Goal: Task Accomplishment & Management: Manage account settings

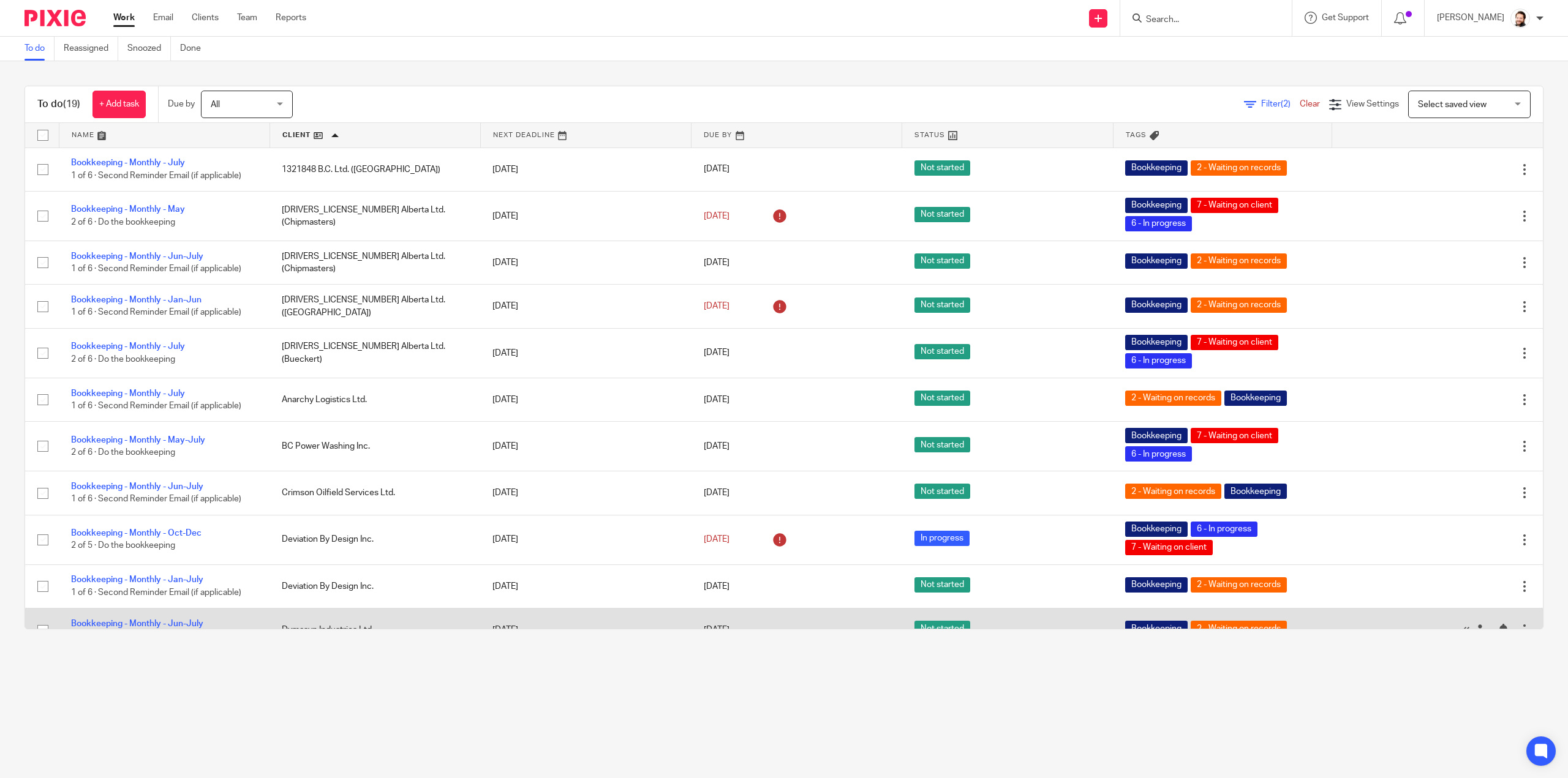
scroll to position [380, 0]
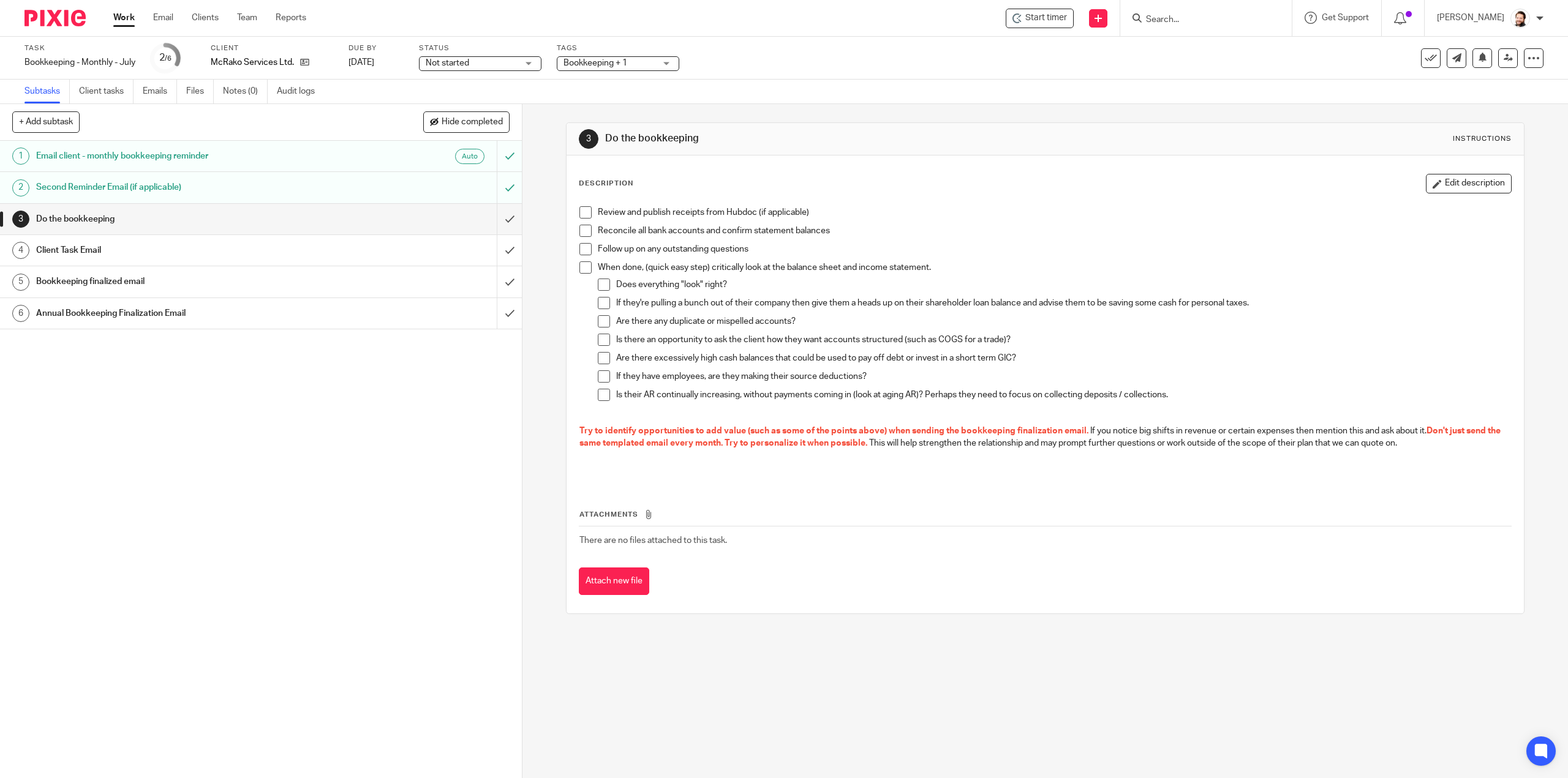
click at [584, 213] on span at bounding box center [585, 212] width 12 height 12
click at [580, 243] on span at bounding box center [585, 249] width 12 height 12
click at [583, 261] on span at bounding box center [585, 267] width 12 height 12
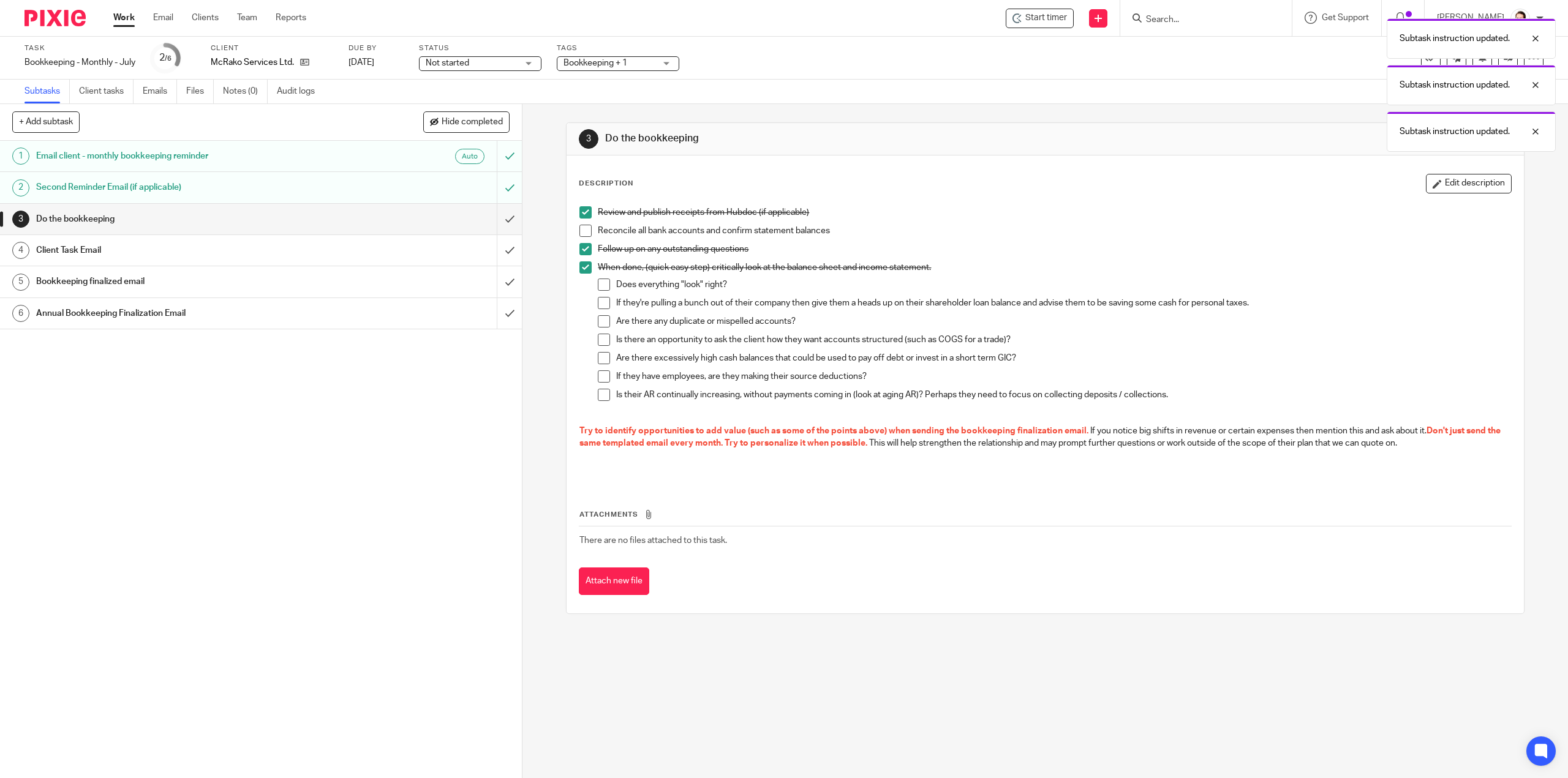
click at [587, 225] on li "Reconcile all bank accounts and confirm statement balances" at bounding box center [1045, 234] width 931 height 18
click at [584, 233] on span at bounding box center [585, 231] width 12 height 12
click at [601, 284] on span at bounding box center [603, 284] width 12 height 12
click at [603, 306] on span at bounding box center [603, 302] width 12 height 12
click at [601, 321] on span at bounding box center [603, 321] width 12 height 12
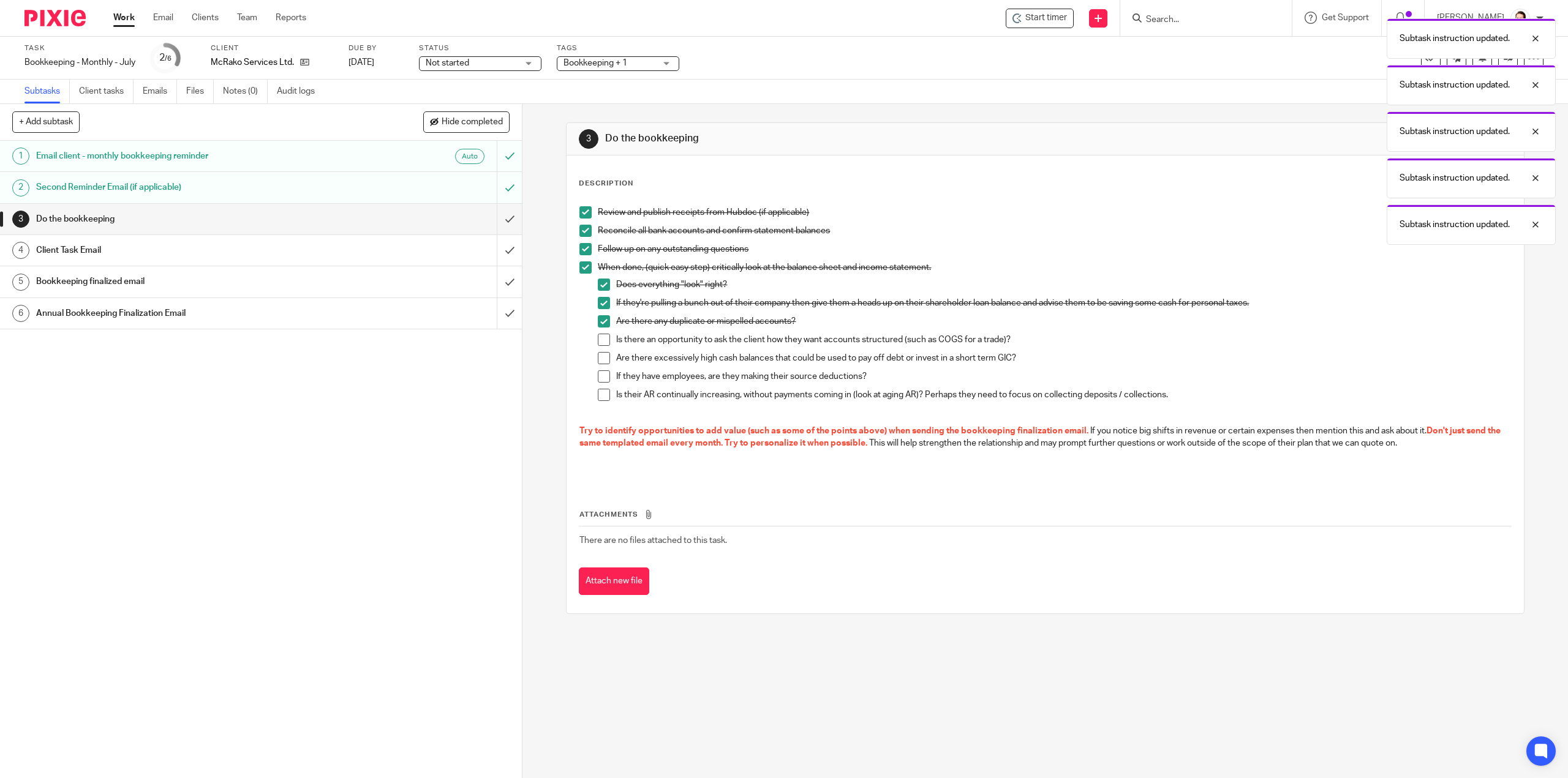
click at [600, 341] on span at bounding box center [603, 340] width 12 height 12
click at [603, 357] on span at bounding box center [603, 358] width 12 height 12
drag, startPoint x: 594, startPoint y: 383, endPoint x: 601, endPoint y: 387, distance: 8.1
click at [598, 384] on li "If they have employees, are they making their source deductions?" at bounding box center [1054, 379] width 913 height 18
click at [598, 378] on span at bounding box center [603, 376] width 12 height 12
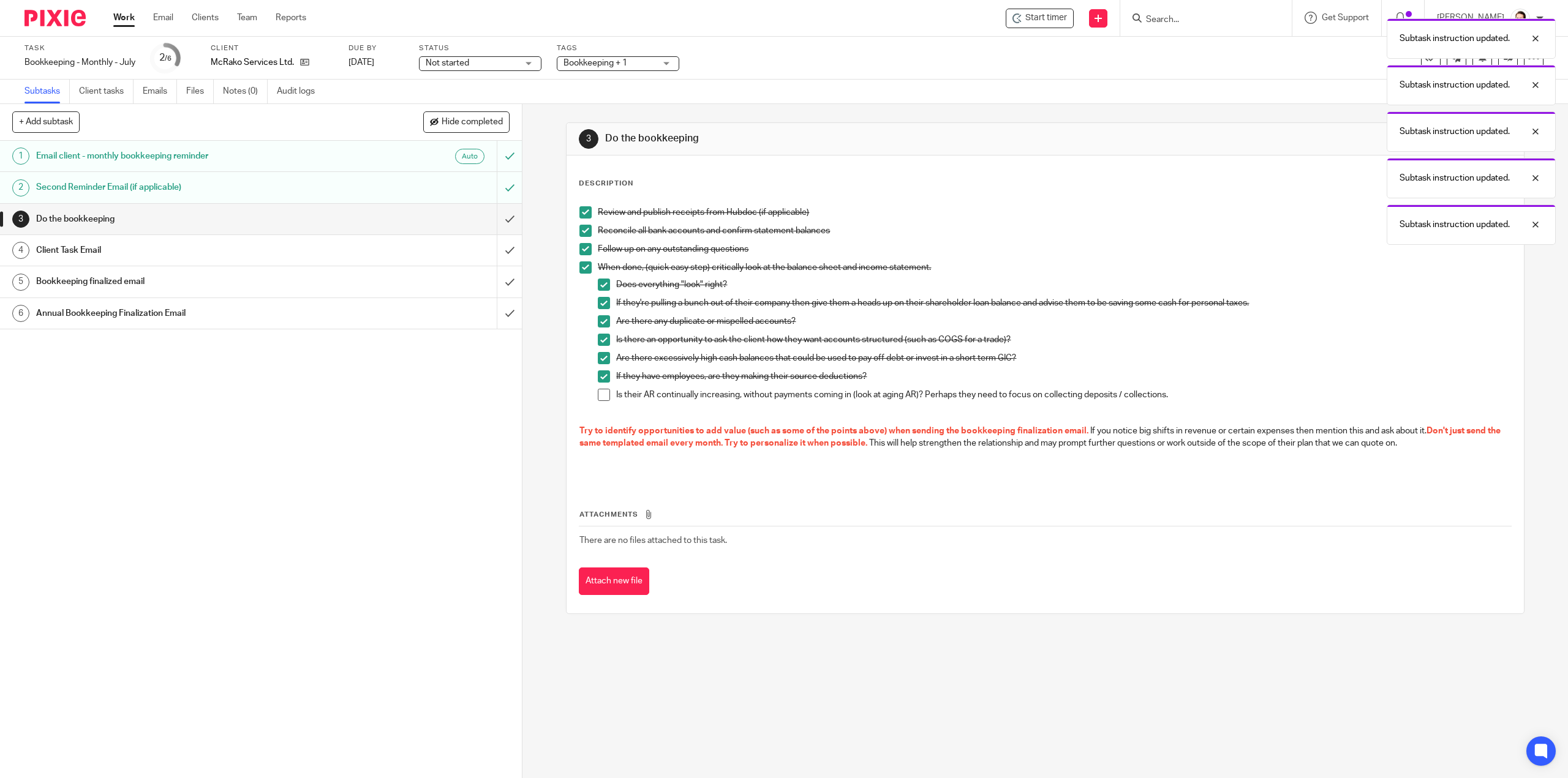
click at [599, 393] on span at bounding box center [603, 395] width 12 height 12
click at [501, 218] on input "submit" at bounding box center [261, 218] width 522 height 30
click at [491, 244] on input "submit" at bounding box center [261, 250] width 522 height 30
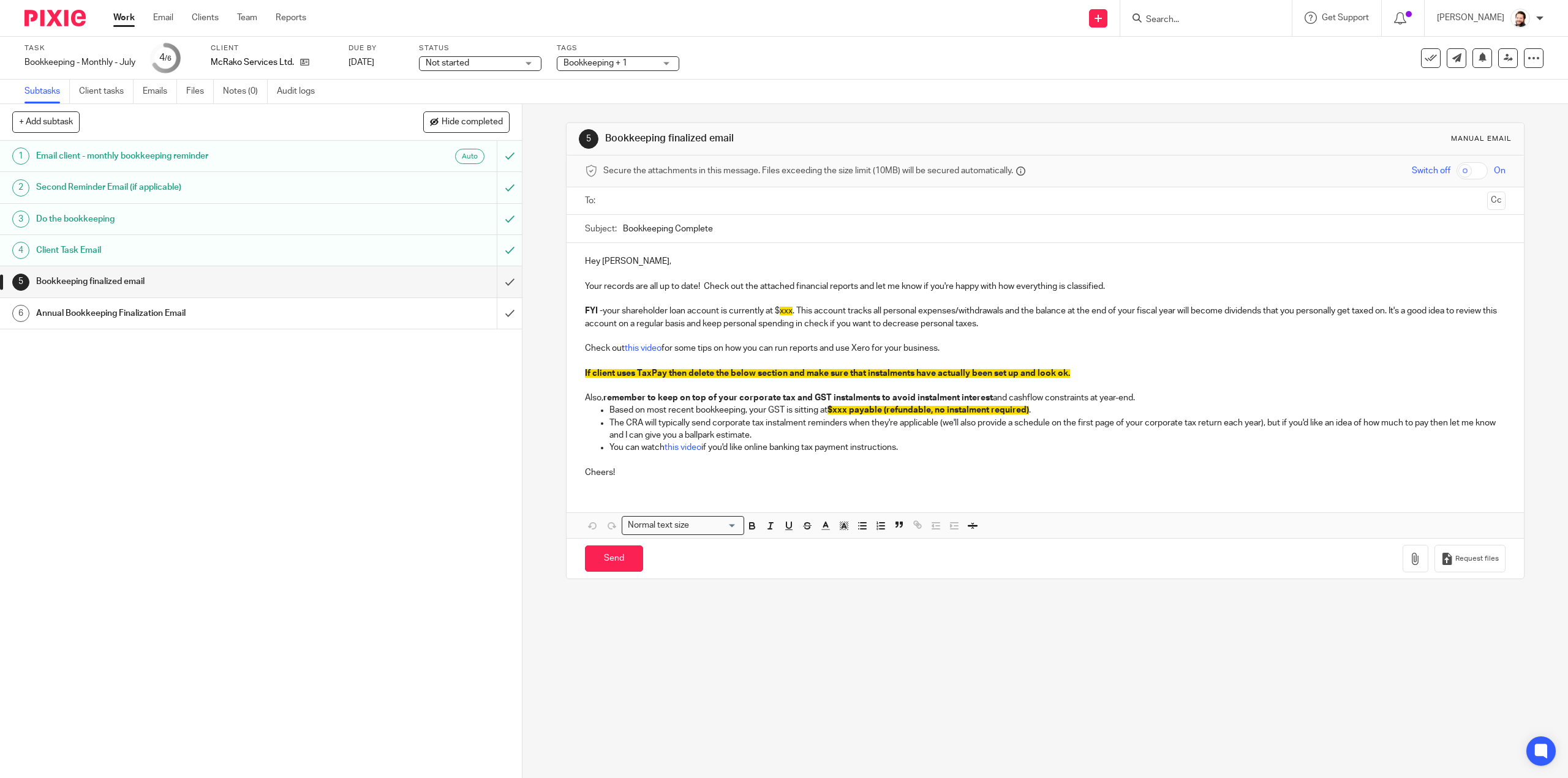
click at [650, 199] on input "text" at bounding box center [1045, 200] width 874 height 14
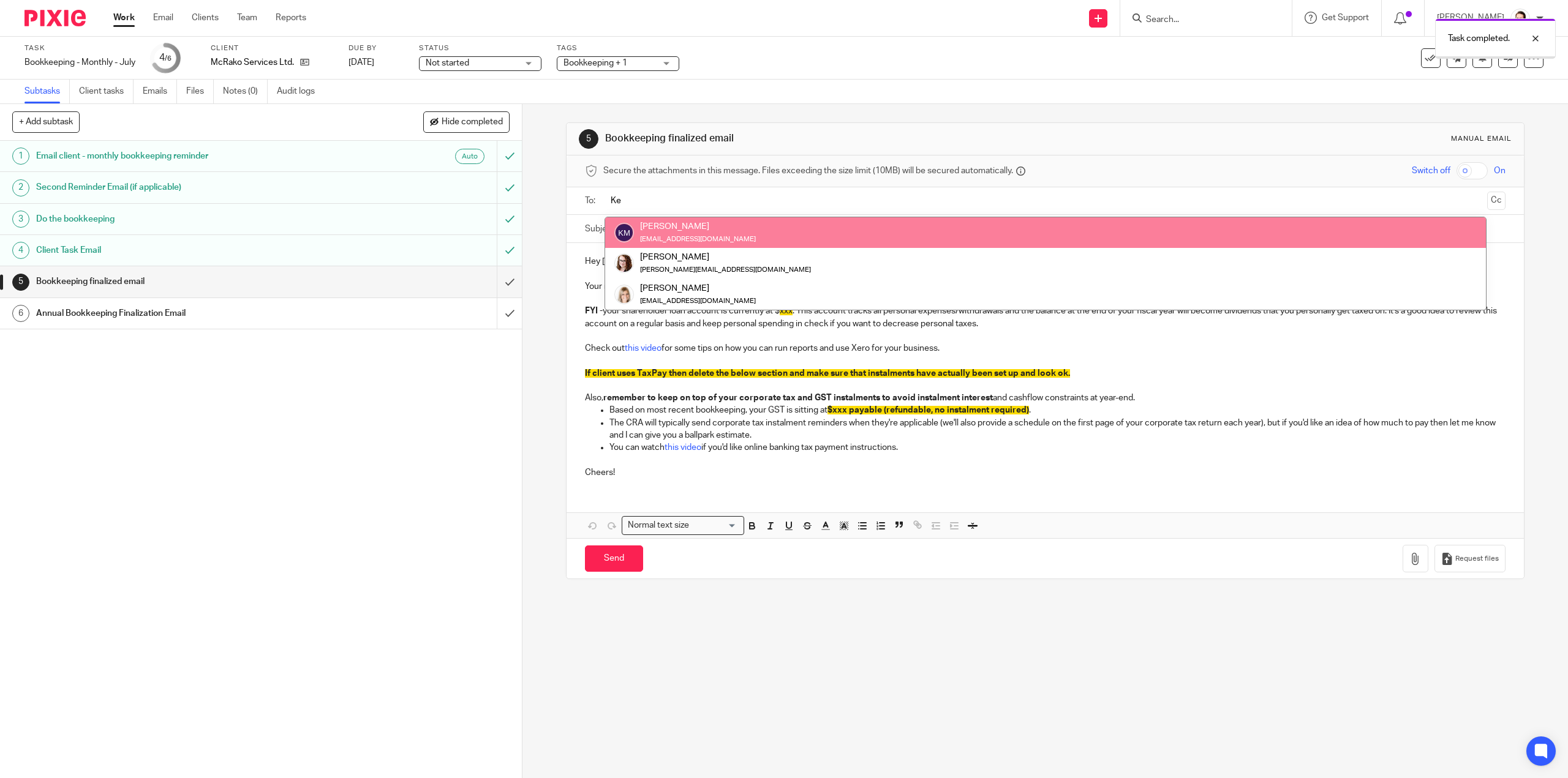
type input "Ke"
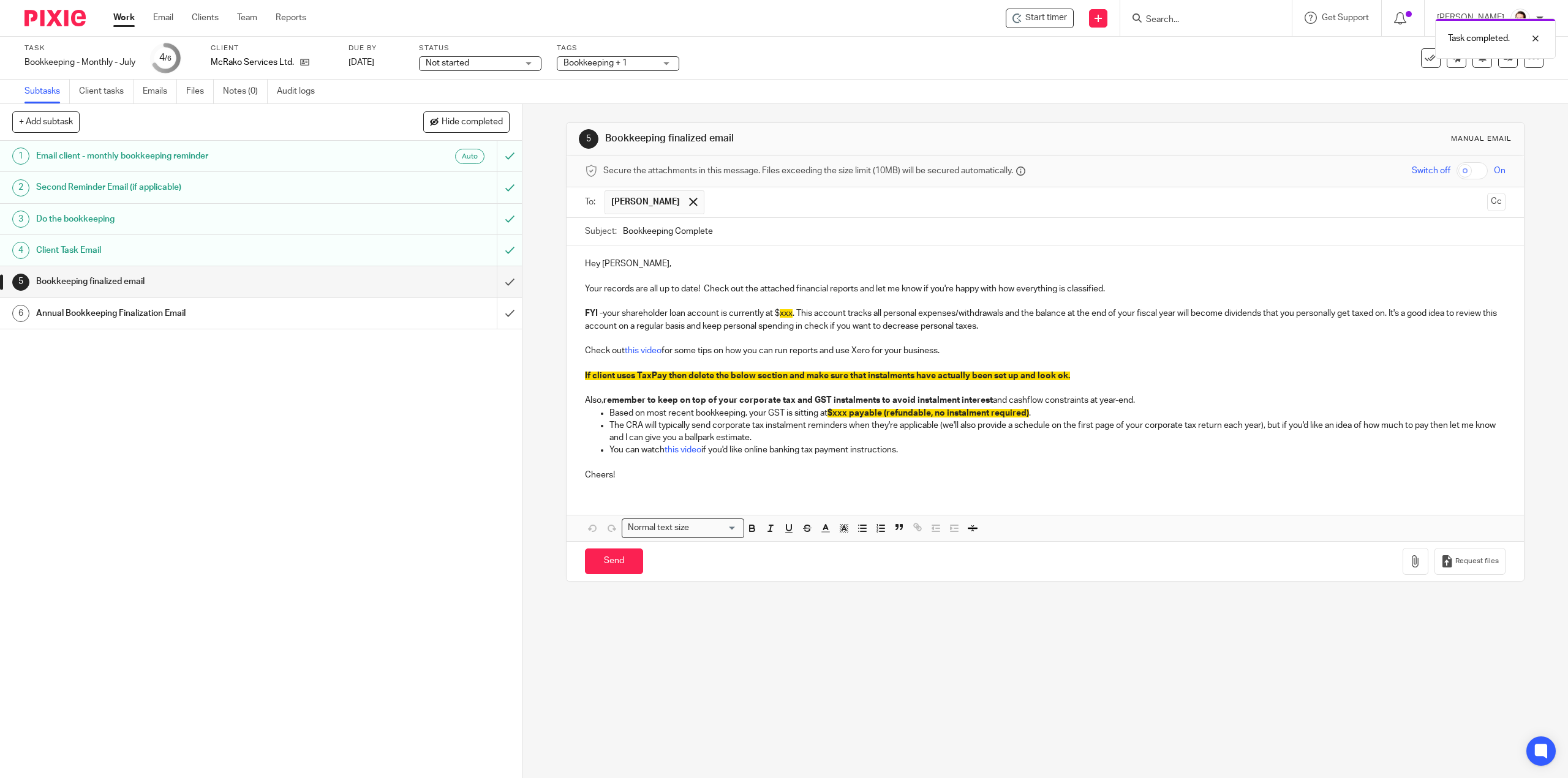
click at [622, 224] on input "Bookkeeping Complete" at bounding box center [1063, 231] width 882 height 27
type input "[DATE] Bookkeeping Complete"
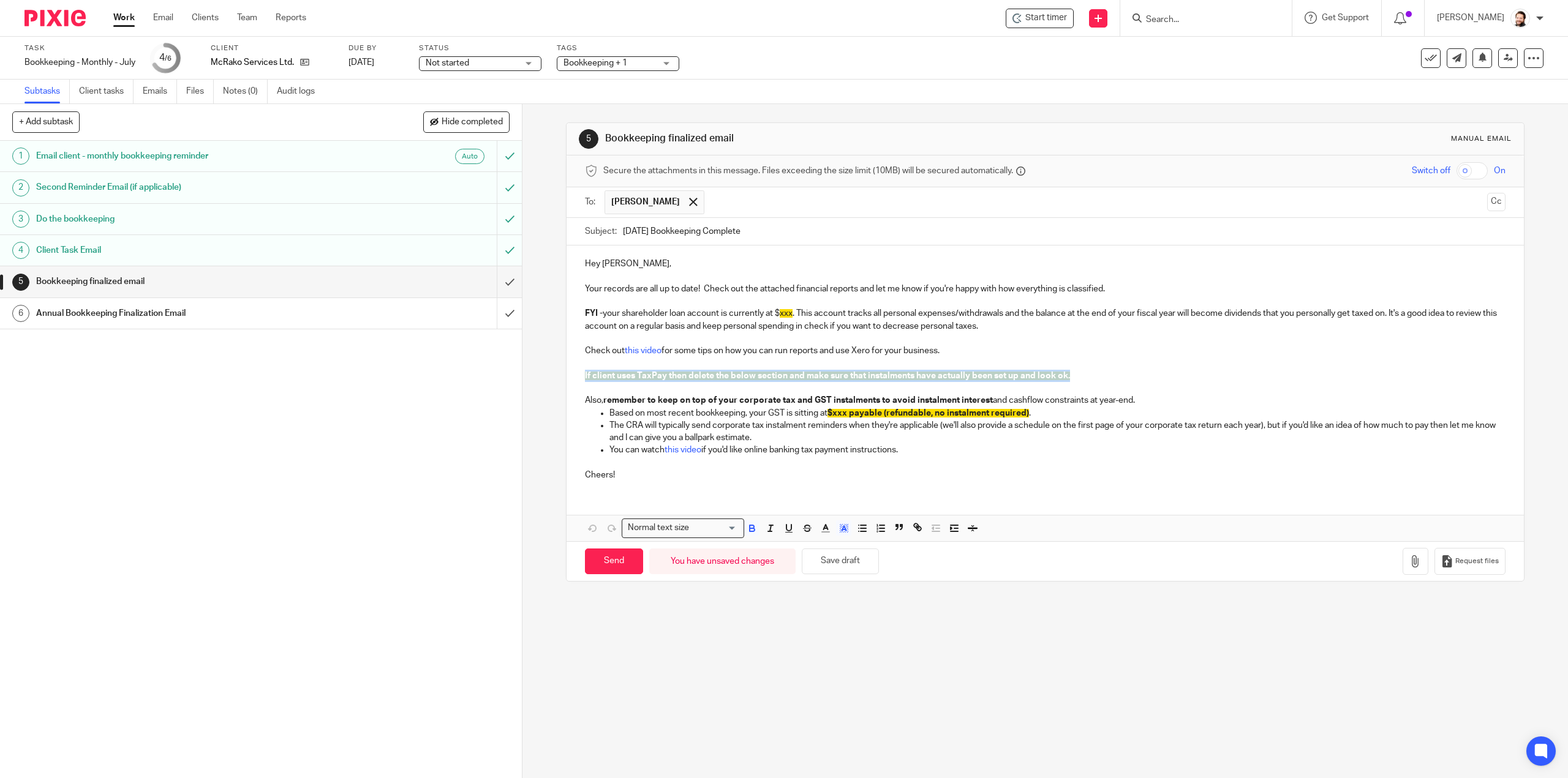
drag, startPoint x: 1077, startPoint y: 376, endPoint x: 601, endPoint y: 360, distance: 476.3
click at [568, 374] on div "Hey [PERSON_NAME], Your records are all up to date! Check out the attached fina…" at bounding box center [1045, 368] width 956 height 245
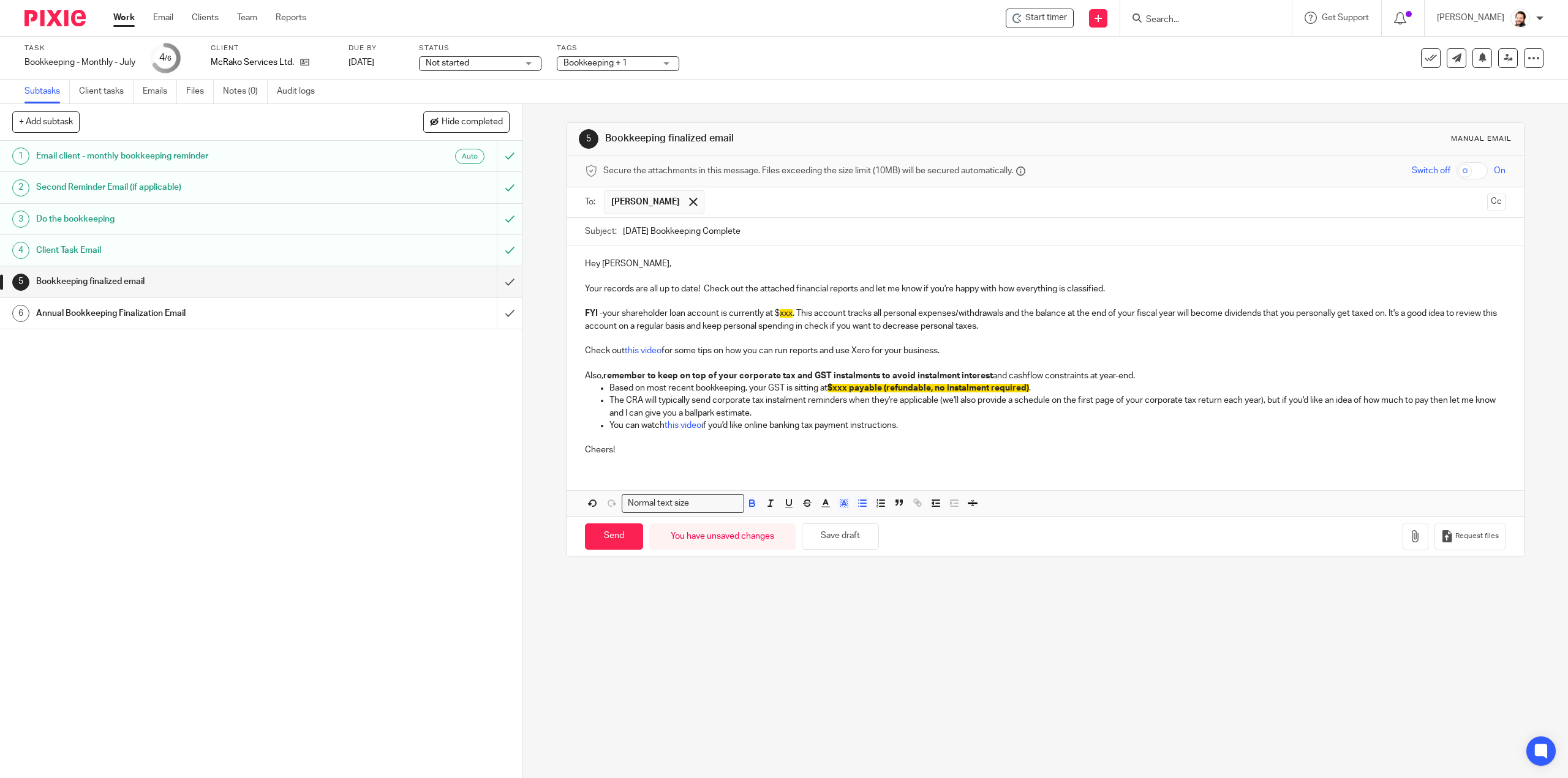
click at [839, 384] on span "$xxx payable (refundable, no instalment required)" at bounding box center [928, 388] width 201 height 8
click at [843, 505] on icon "button" at bounding box center [843, 503] width 11 height 11
click at [812, 517] on li "color:#FFFFFF" at bounding box center [816, 519] width 9 height 9
click at [918, 396] on p "The CRA will typically send corporate tax instalment reminders when they're app…" at bounding box center [1057, 406] width 895 height 25
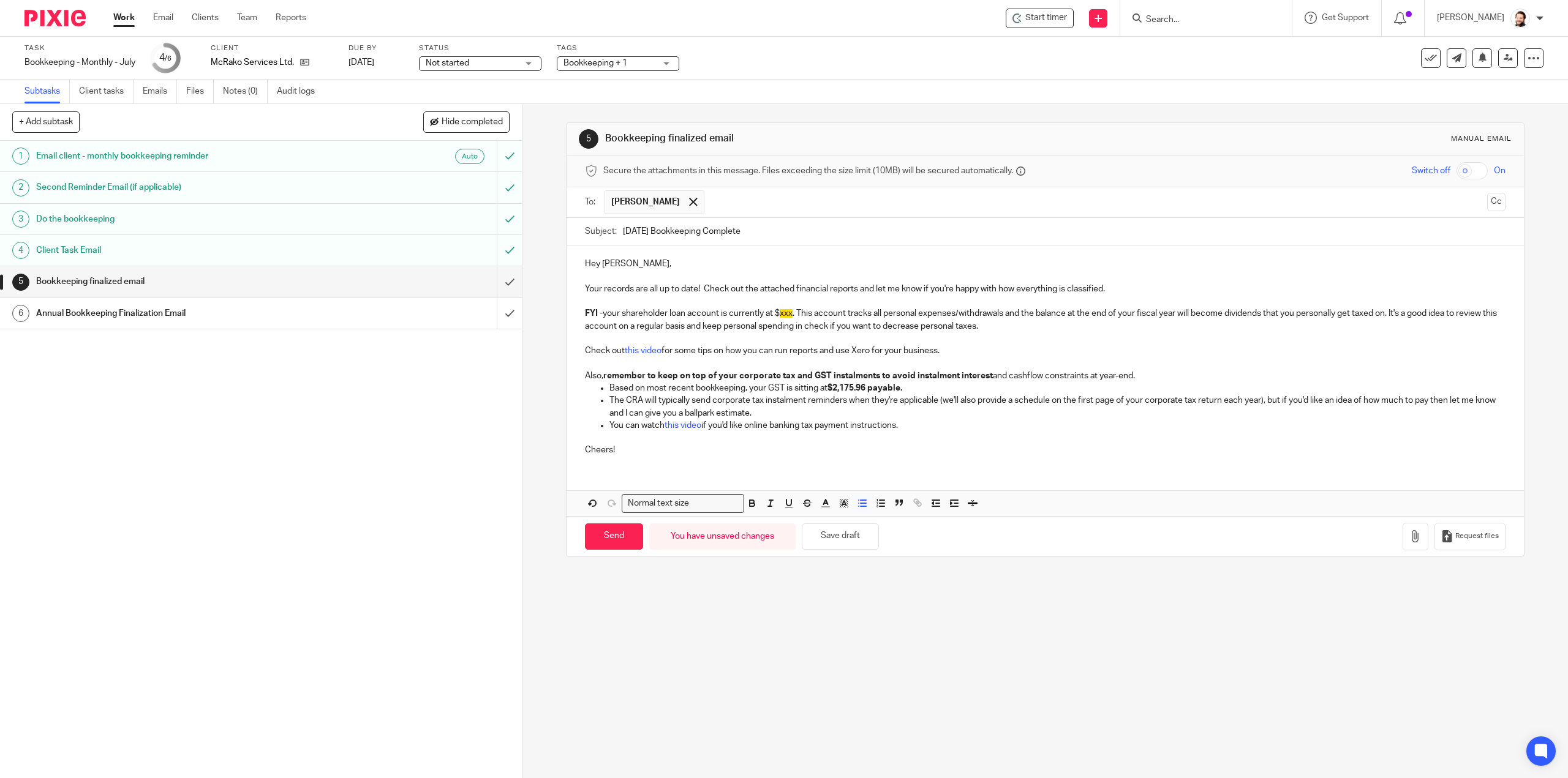
click at [922, 387] on p "Based on most recent bookkeeping, your GST is sitting at $2,175.96 payable." at bounding box center [1057, 388] width 895 height 12
click at [1082, 380] on p "Also, remember to keep on top of your corporate tax and GST instalments to avoi…" at bounding box center [1045, 376] width 920 height 12
click at [1070, 390] on p "Based on most recent bookkeeping, your GST is sitting at $2,175.96 payable. You…" at bounding box center [1057, 388] width 895 height 12
click at [785, 313] on span "xxx" at bounding box center [786, 313] width 13 height 8
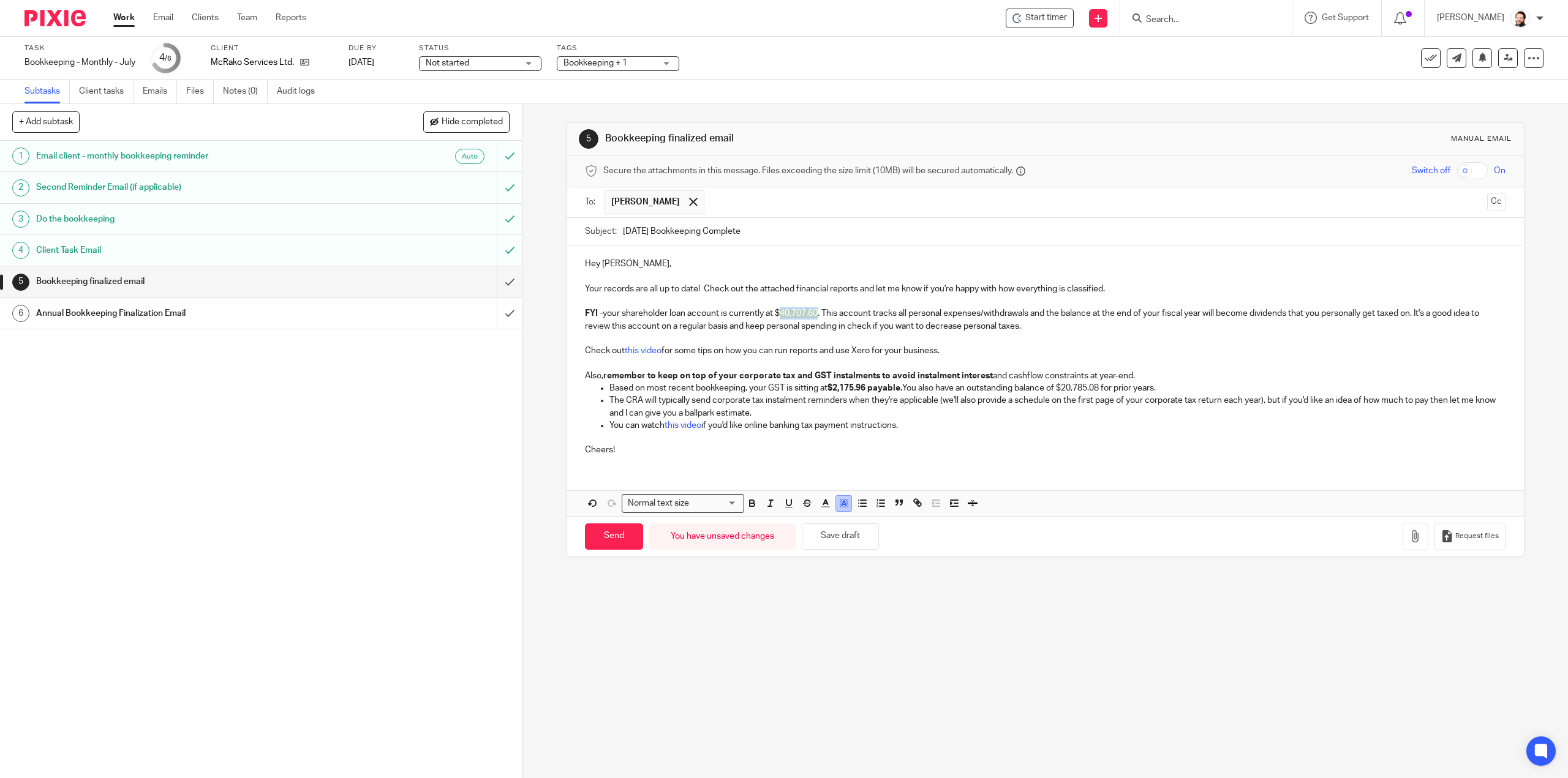
click at [842, 499] on rect "button" at bounding box center [842, 499] width 1 height 1
click at [813, 515] on li "color:#FFFFFF" at bounding box center [816, 519] width 9 height 9
drag, startPoint x: 1063, startPoint y: 313, endPoint x: 843, endPoint y: 312, distance: 220.0
click at [843, 312] on p "FYI - your shareholder loan account is currently at $40,707.60. This account tr…" at bounding box center [1045, 320] width 920 height 25
click at [847, 541] on button "Save draft" at bounding box center [840, 537] width 77 height 26
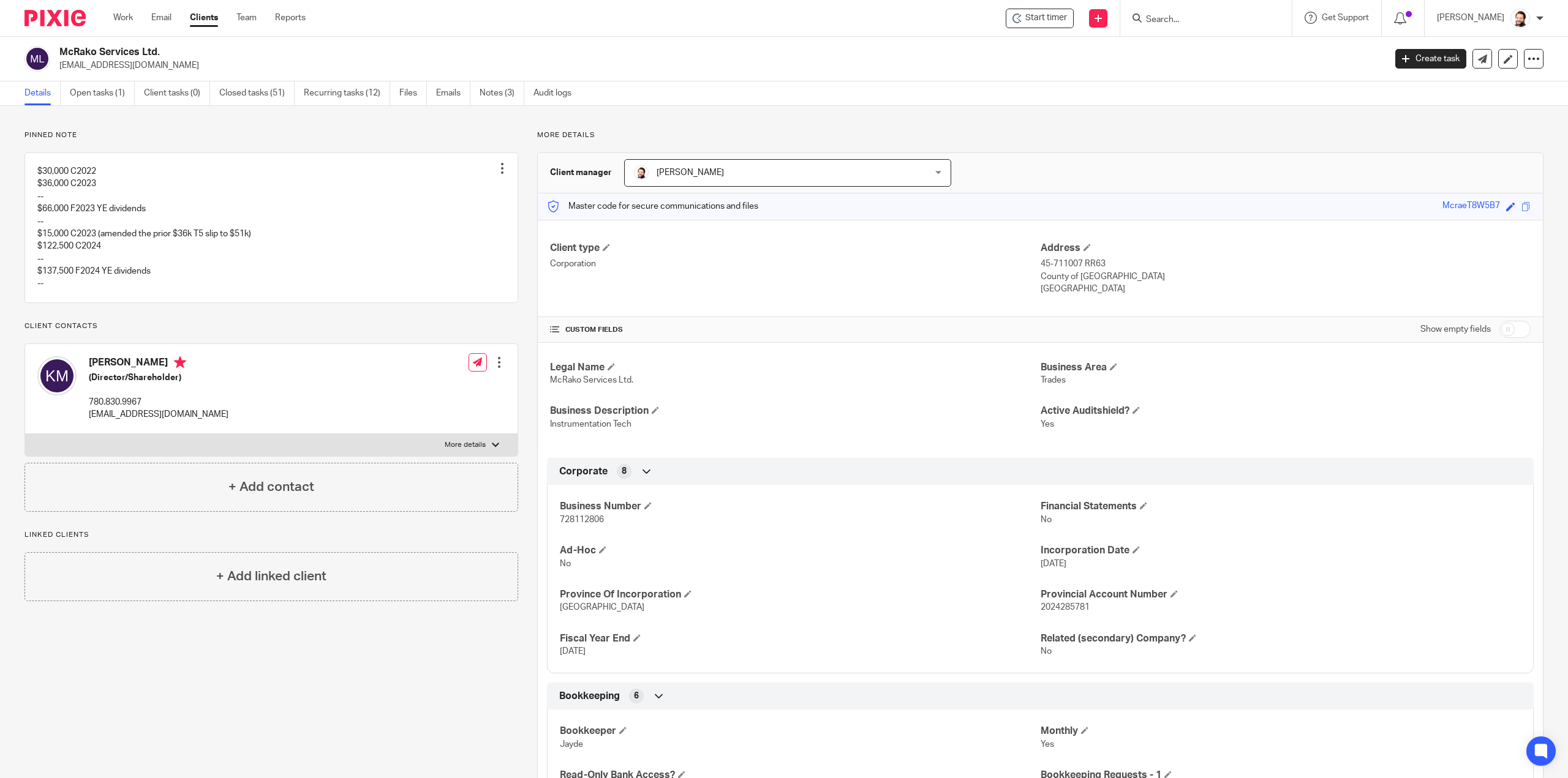
click at [594, 513] on p "728112806" at bounding box center [800, 519] width 480 height 12
click at [592, 515] on span "728112806" at bounding box center [581, 519] width 44 height 8
click at [592, 513] on p "728112806" at bounding box center [800, 519] width 480 height 12
copy span "728112806"
